Goal: Information Seeking & Learning: Learn about a topic

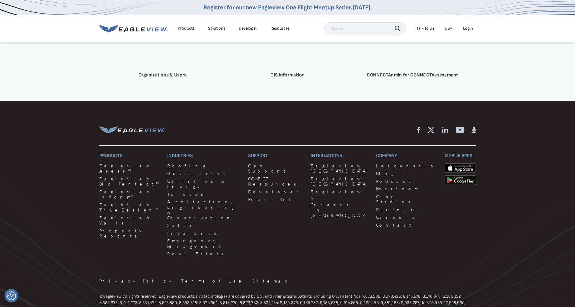
scroll to position [1752, 0]
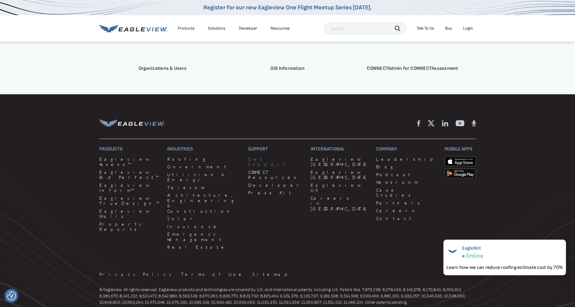
click at [248, 165] on link "Get Support" at bounding box center [275, 161] width 55 height 11
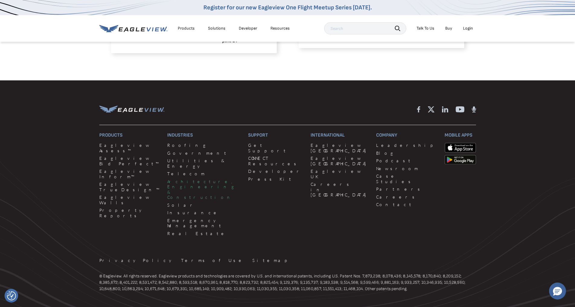
scroll to position [517, 0]
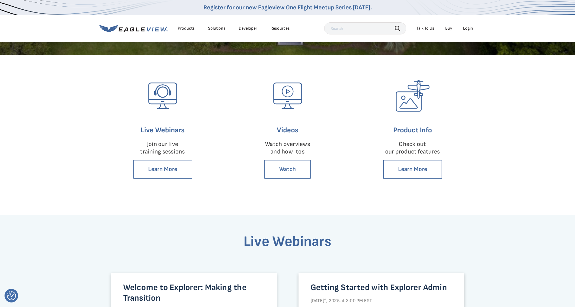
scroll to position [91, 0]
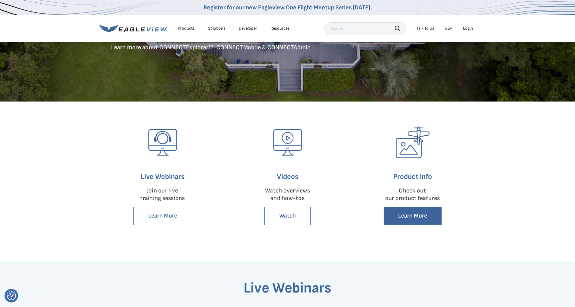
click at [398, 214] on link "Learn More" at bounding box center [412, 215] width 59 height 18
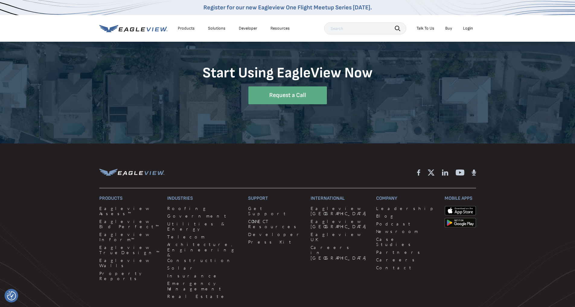
scroll to position [1522, 0]
